Goal: Check status

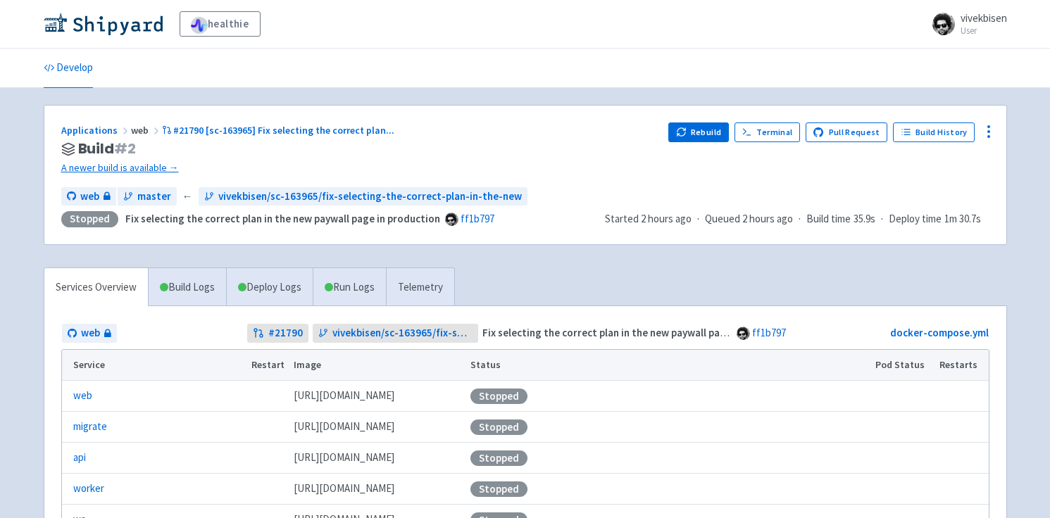
scroll to position [89, 0]
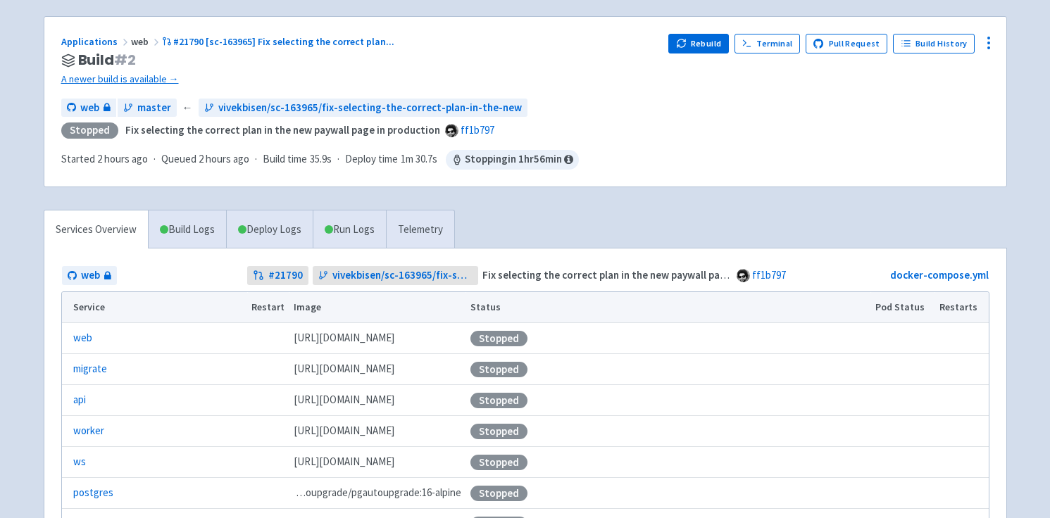
click at [625, 206] on div "Applications web #21790 [sc-163965] Fix selecting the correct plan ... Build # …" at bounding box center [525, 304] width 963 height 576
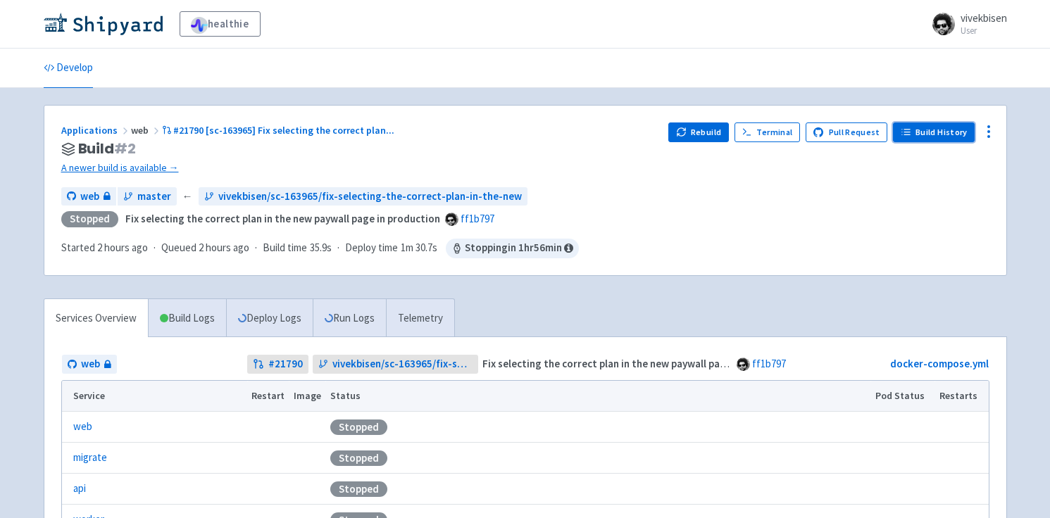
click at [938, 126] on link "Build History" at bounding box center [934, 132] width 82 height 20
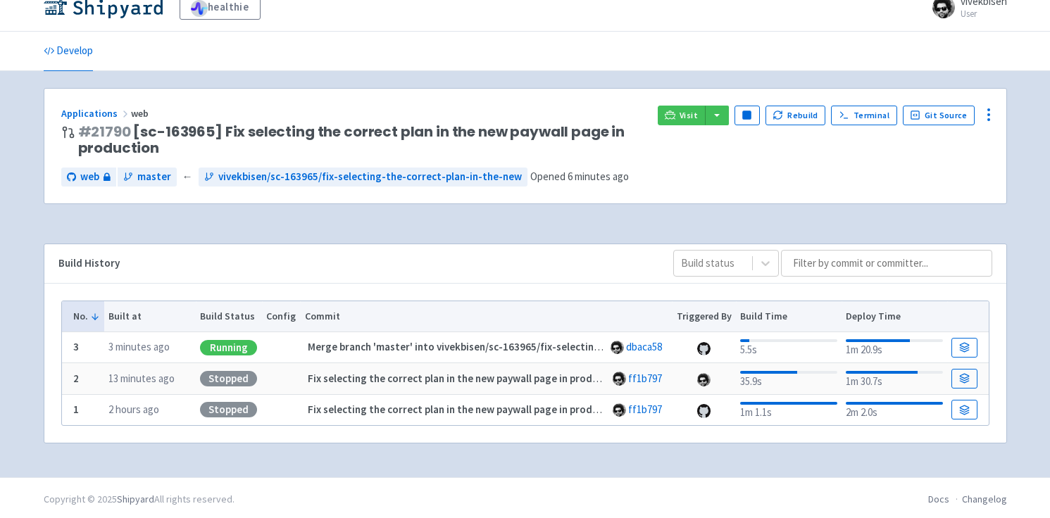
scroll to position [20, 0]
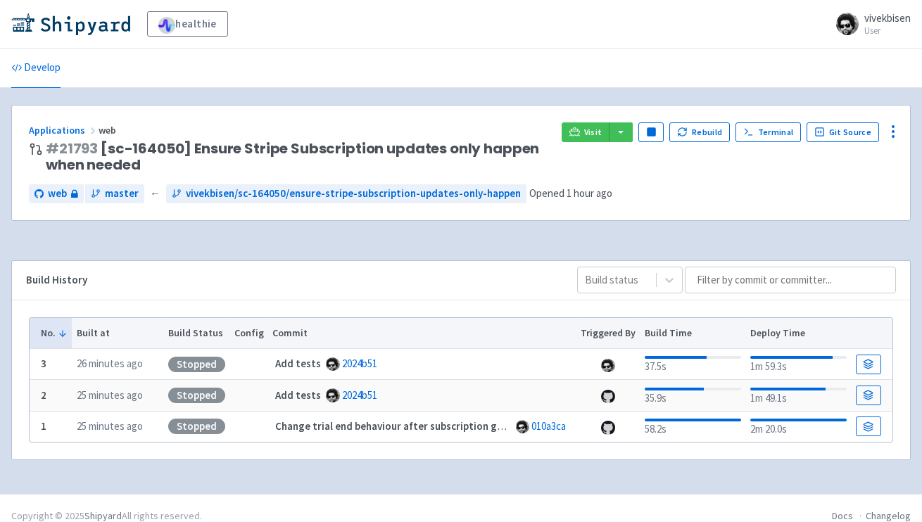
click at [734, 220] on div "Applications web # 21793 [sc-164050] Ensure Stripe Subscription updates only ha…" at bounding box center [461, 163] width 898 height 115
click at [798, 191] on div "web master ← vivekbisen/sc-164050/ensure-stripe-subscription-updates-only-happe…" at bounding box center [461, 193] width 864 height 19
